Goal: Check status: Check status

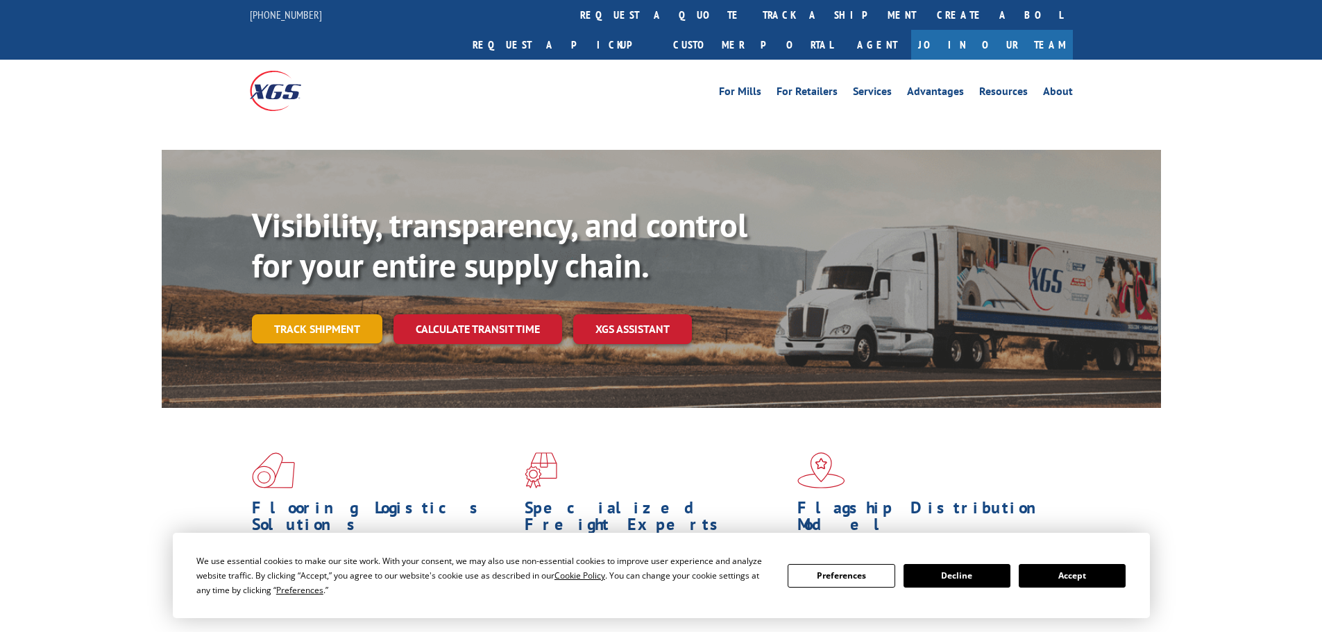
click at [350, 296] on div "Visibility, transparency, and control for your entire supply chain. Track shipm…" at bounding box center [706, 302] width 909 height 194
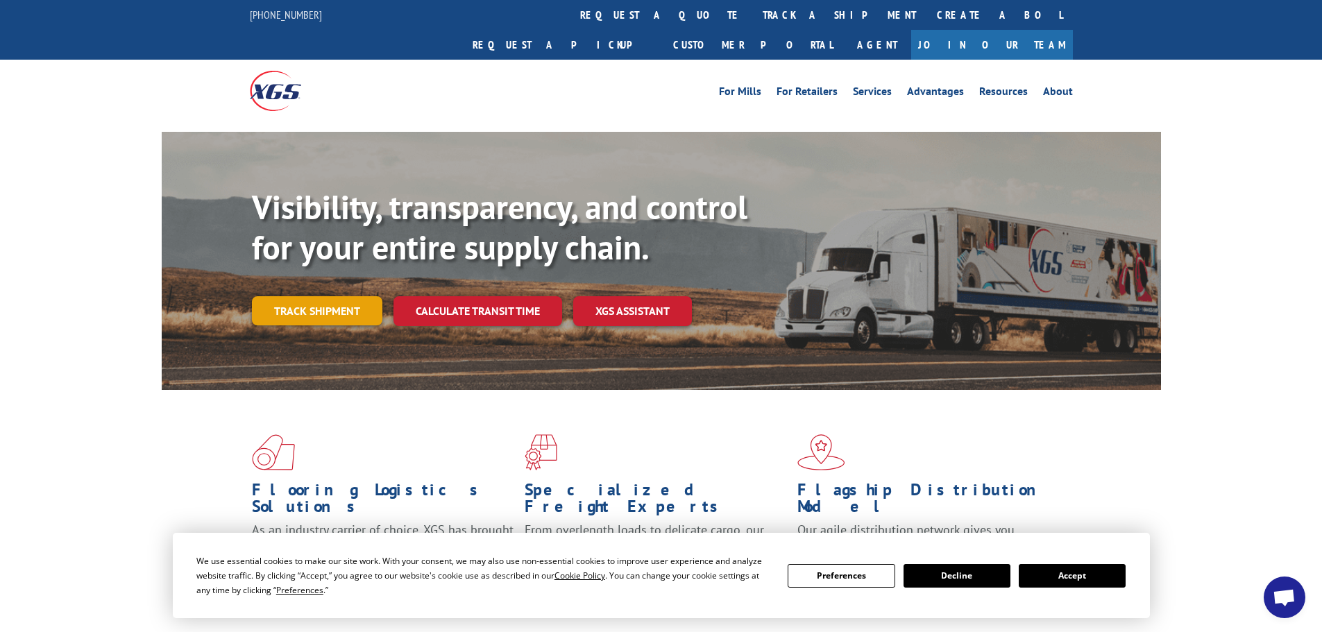
click at [303, 296] on link "Track shipment" at bounding box center [317, 310] width 130 height 29
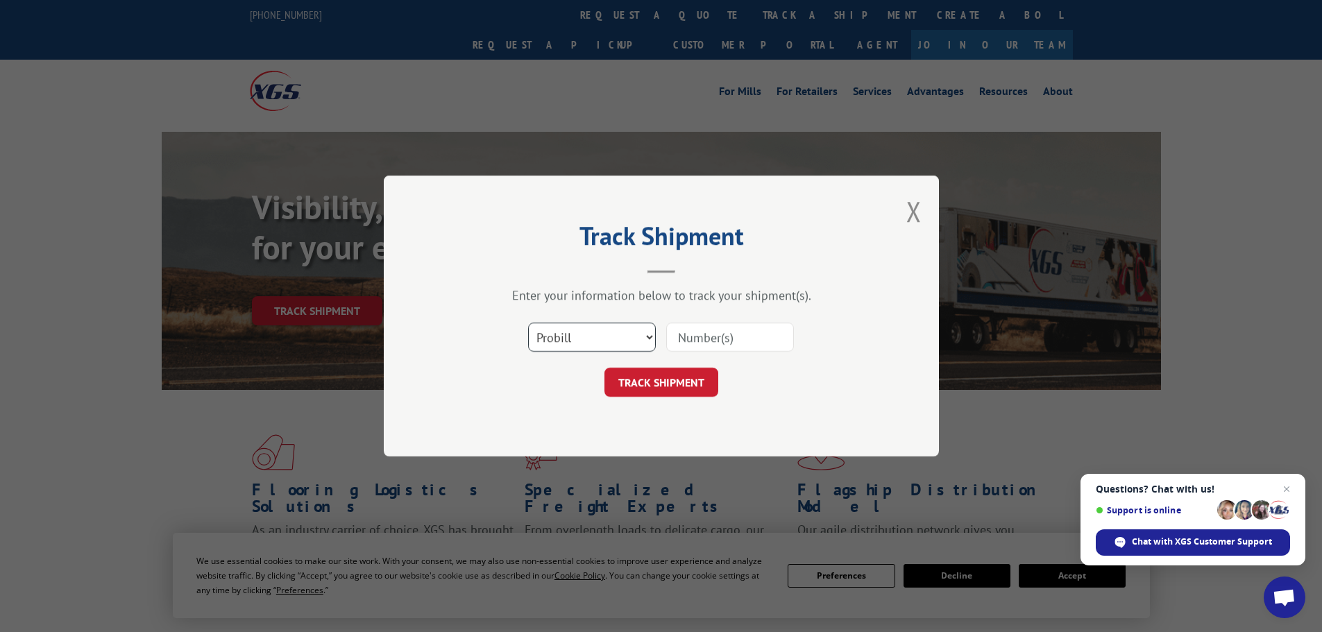
click at [571, 341] on select "Select category... Probill BOL PO" at bounding box center [592, 337] width 128 height 29
select select "po"
click at [528, 323] on select "Select category... Probill BOL PO" at bounding box center [592, 337] width 128 height 29
click at [691, 331] on input at bounding box center [730, 337] width 128 height 29
paste input "45525603"
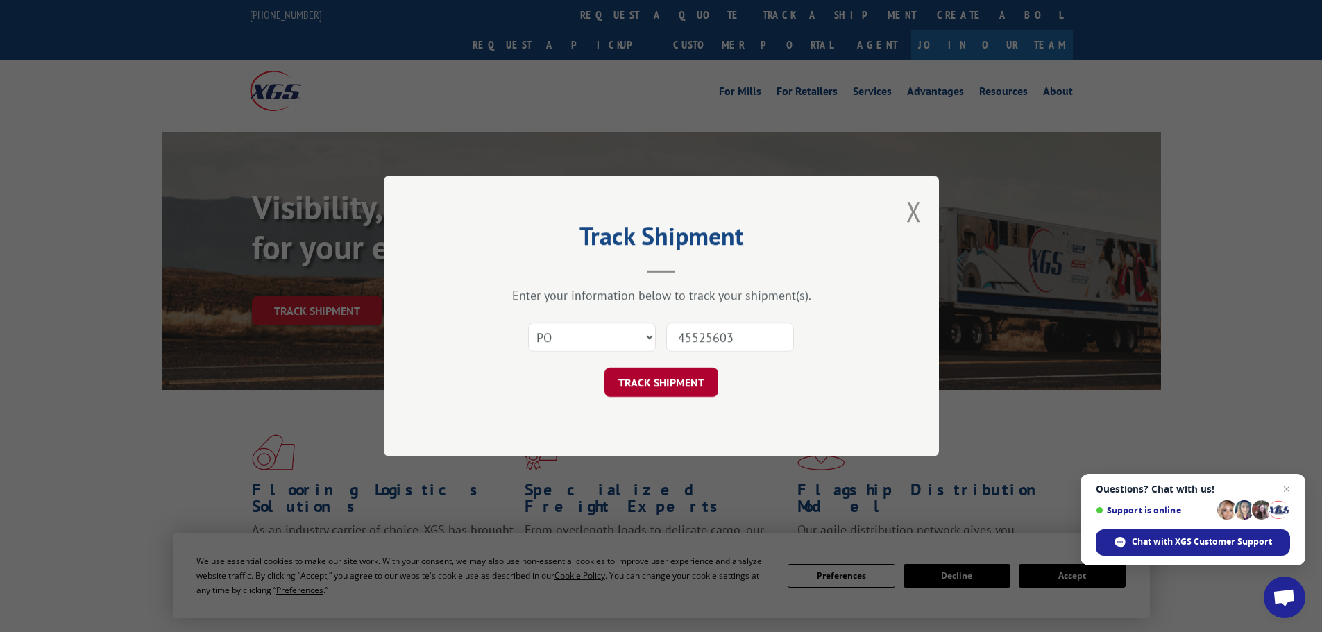
type input "45525603"
click at [695, 382] on button "TRACK SHIPMENT" at bounding box center [662, 382] width 114 height 29
